Goal: Check status: Check status

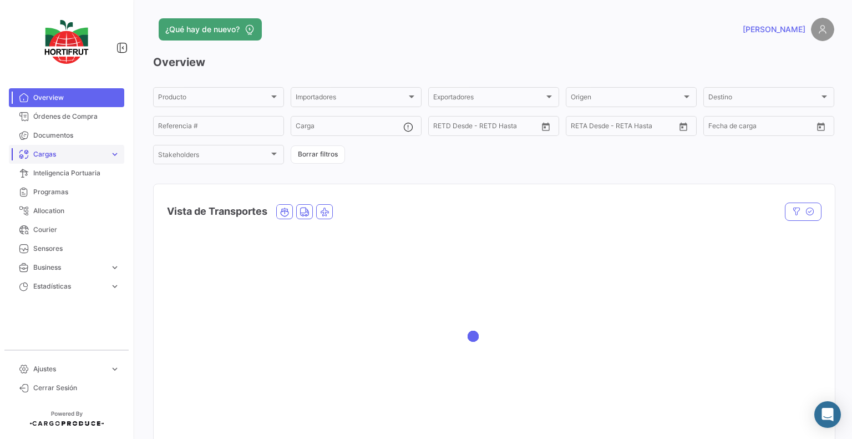
click at [55, 145] on link "Cargas expand_more" at bounding box center [66, 154] width 115 height 19
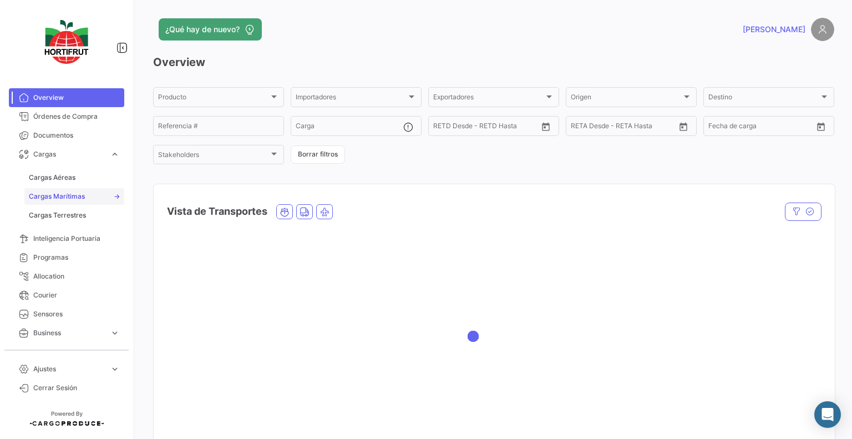
click at [80, 192] on span "Cargas Marítimas" at bounding box center [57, 196] width 56 height 10
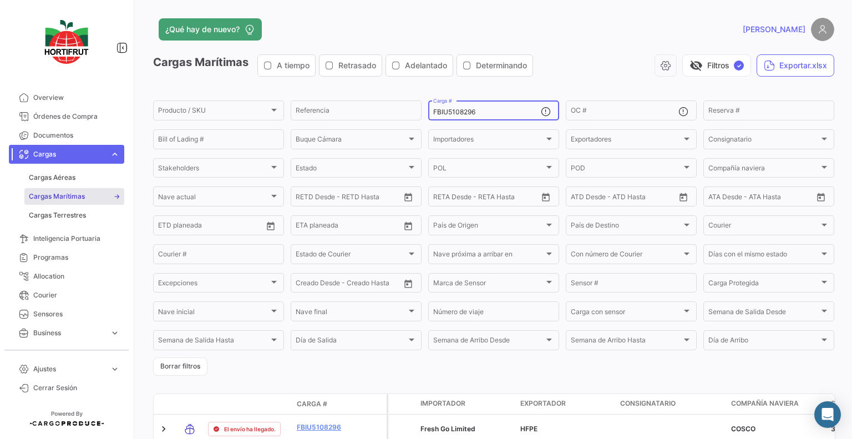
drag, startPoint x: 493, startPoint y: 112, endPoint x: 429, endPoint y: 109, distance: 64.9
click at [429, 109] on div "FBIU5108296 Carga #" at bounding box center [493, 110] width 131 height 22
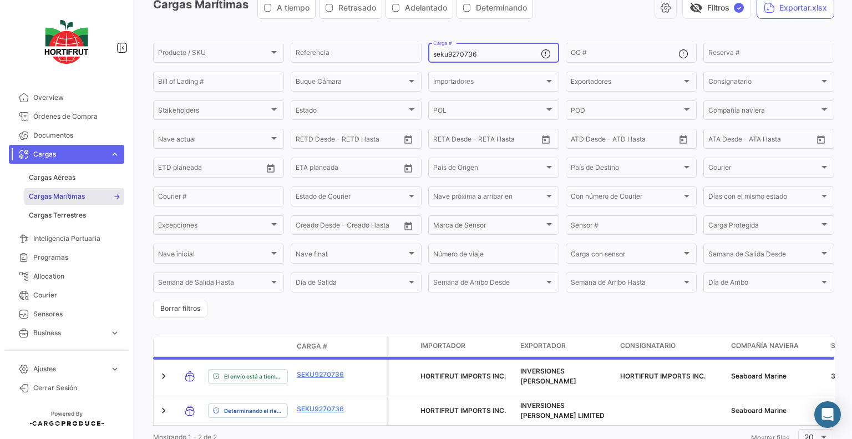
scroll to position [104, 0]
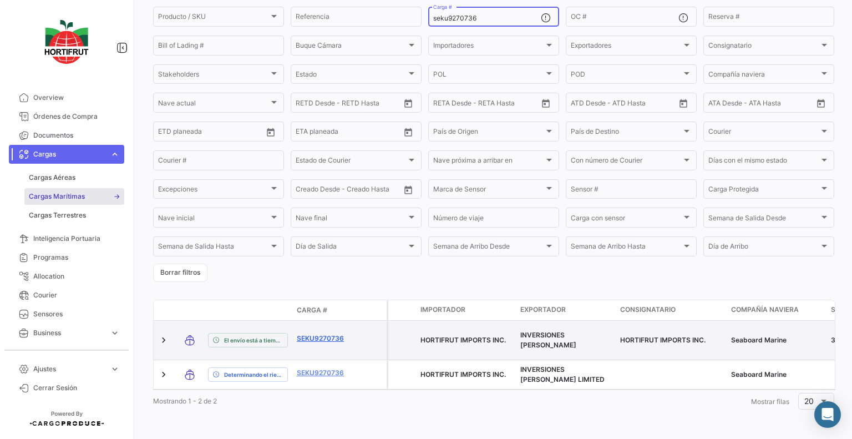
type input "seku9270736"
click at [327, 333] on link "SEKU9270736" at bounding box center [326, 338] width 58 height 10
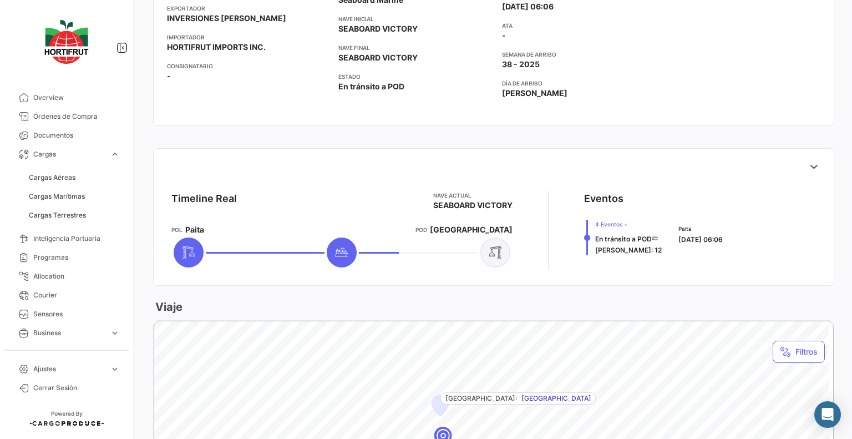
scroll to position [388, 0]
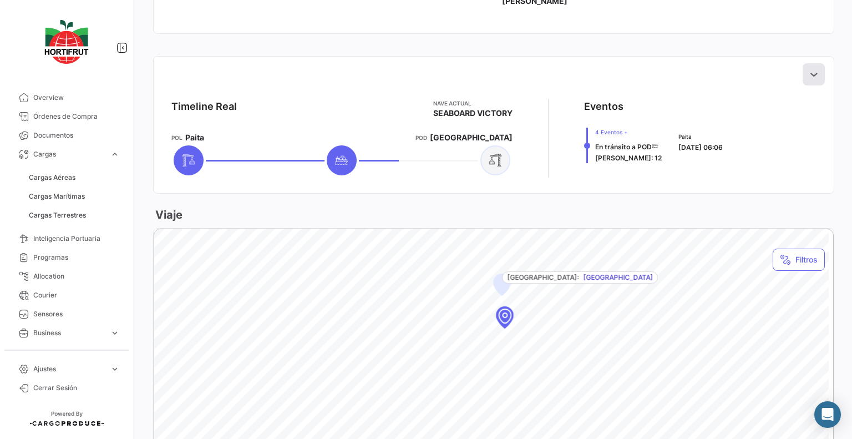
click at [808, 75] on icon at bounding box center [813, 74] width 11 height 11
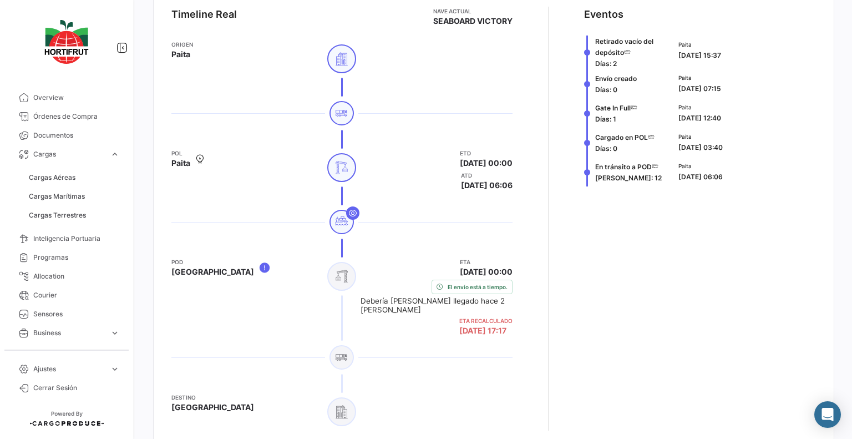
scroll to position [499, 0]
